Goal: Go to known website: Access a specific website the user already knows

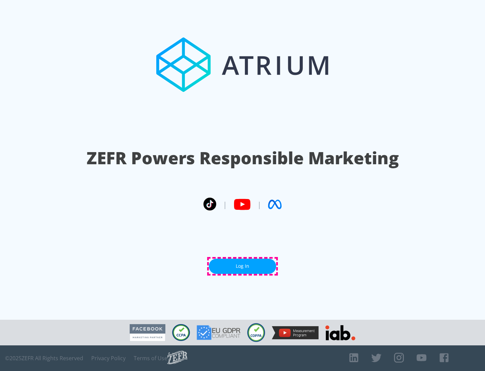
click at [243, 266] on link "Log In" at bounding box center [242, 266] width 67 height 15
